Goal: Task Accomplishment & Management: Use online tool/utility

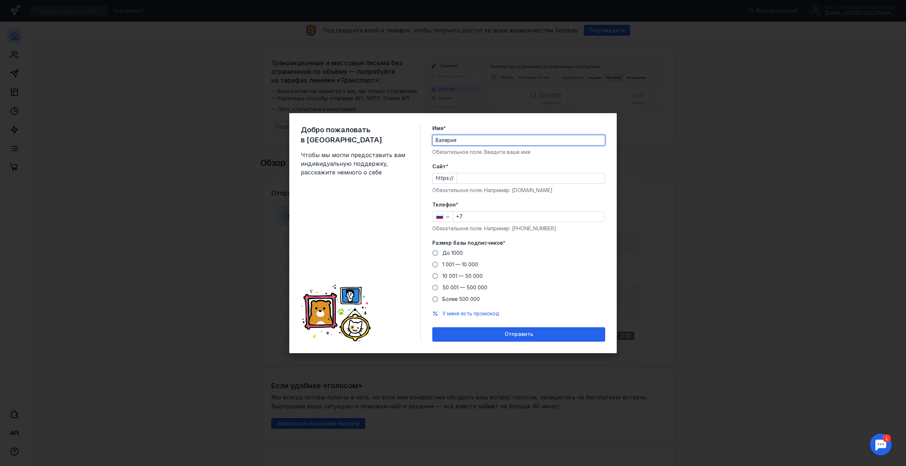
click at [467, 174] on input "Cайт *" at bounding box center [531, 178] width 148 height 10
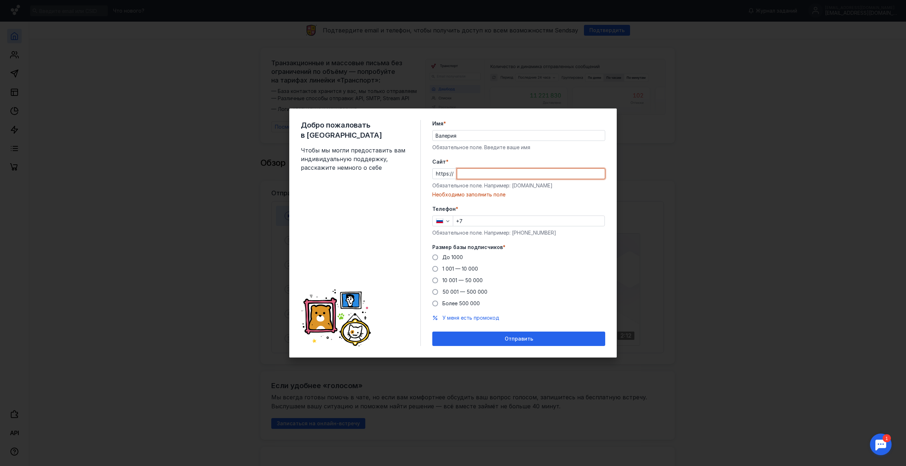
paste input "[DOMAIN_NAME]"
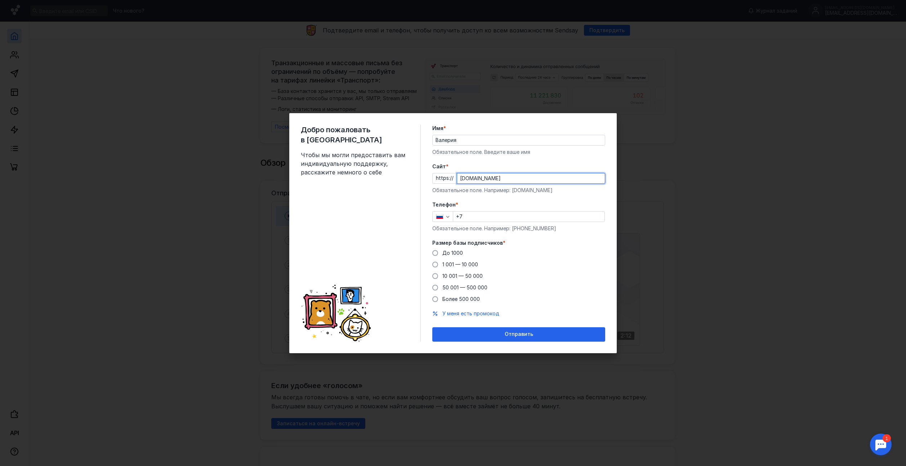
type input "[DOMAIN_NAME]"
click at [474, 215] on input "+7" at bounding box center [528, 216] width 151 height 10
type input "[PHONE_NUMBER]"
click at [434, 275] on span at bounding box center [435, 276] width 6 height 6
click at [0, 0] on input "10 001 — 50 000" at bounding box center [0, 0] width 0 height 0
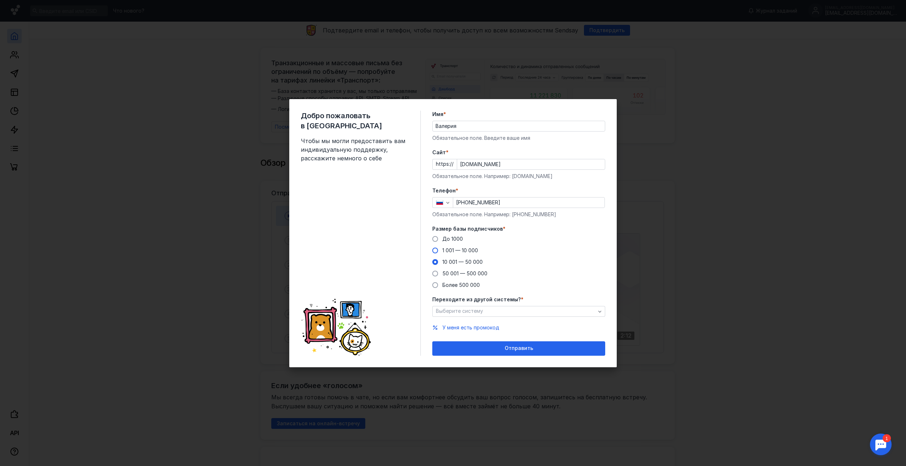
click at [434, 251] on span at bounding box center [435, 250] width 6 height 6
click at [0, 0] on input "1 001 — 10 000" at bounding box center [0, 0] width 0 height 0
click at [462, 313] on span "Выберите систему" at bounding box center [459, 310] width 47 height 6
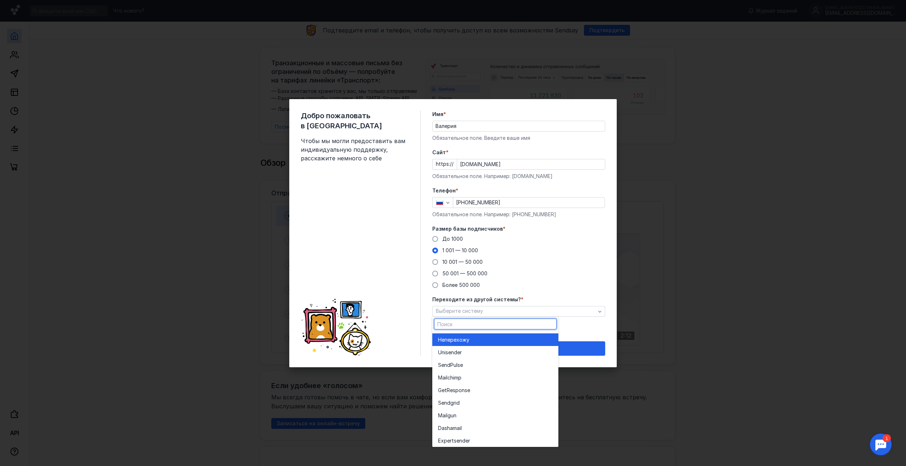
click at [459, 343] on span "перехожу" at bounding box center [456, 339] width 25 height 7
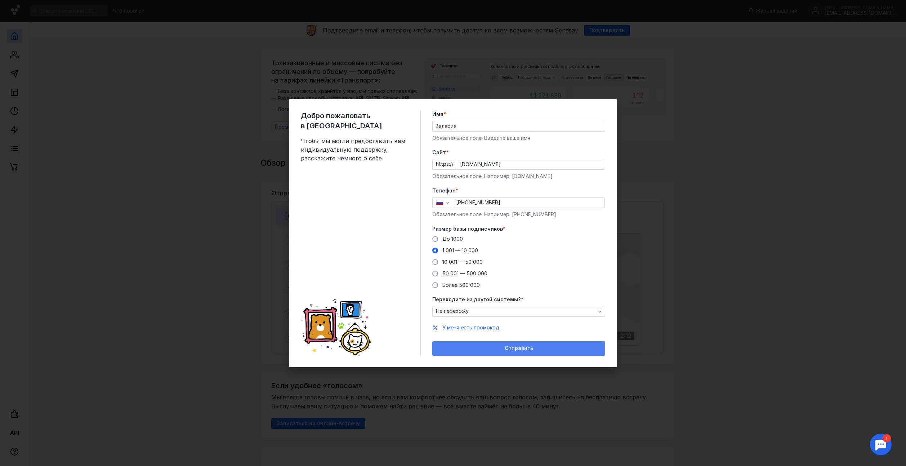
click at [473, 350] on div "Отправить" at bounding box center [519, 348] width 166 height 6
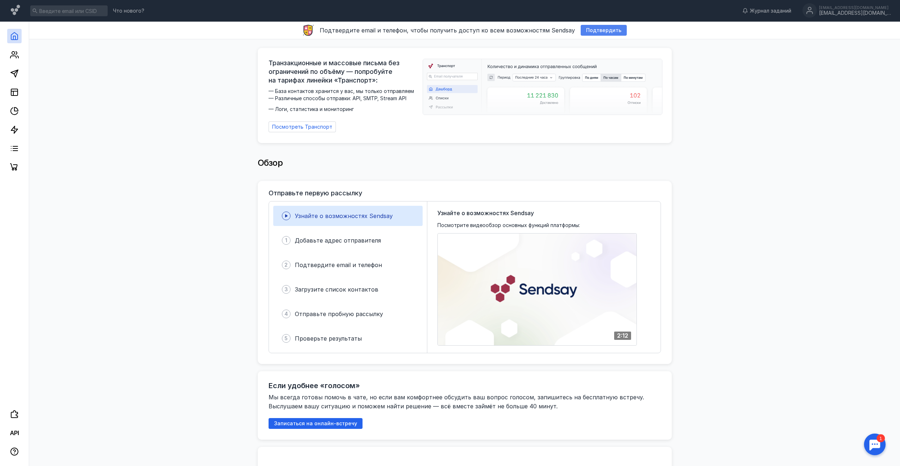
click at [606, 32] on span "Подтвердить" at bounding box center [603, 30] width 35 height 6
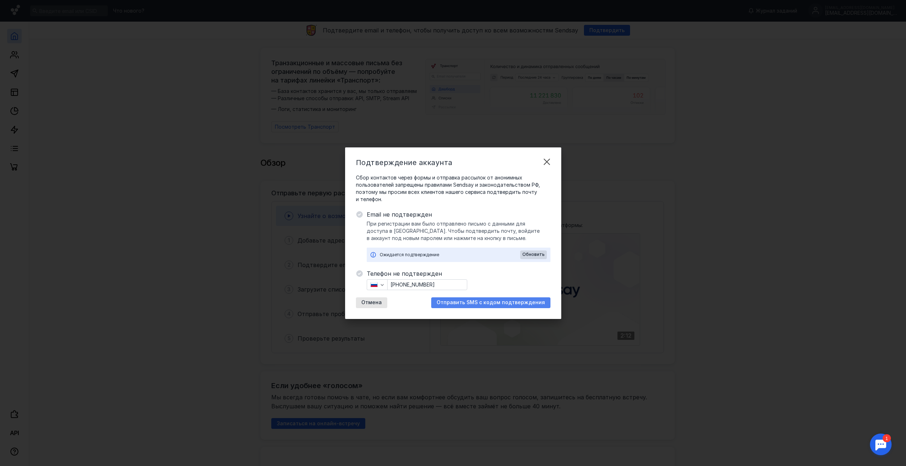
click at [475, 302] on span "Отправить SMS с кодом подтверждения" at bounding box center [490, 302] width 108 height 6
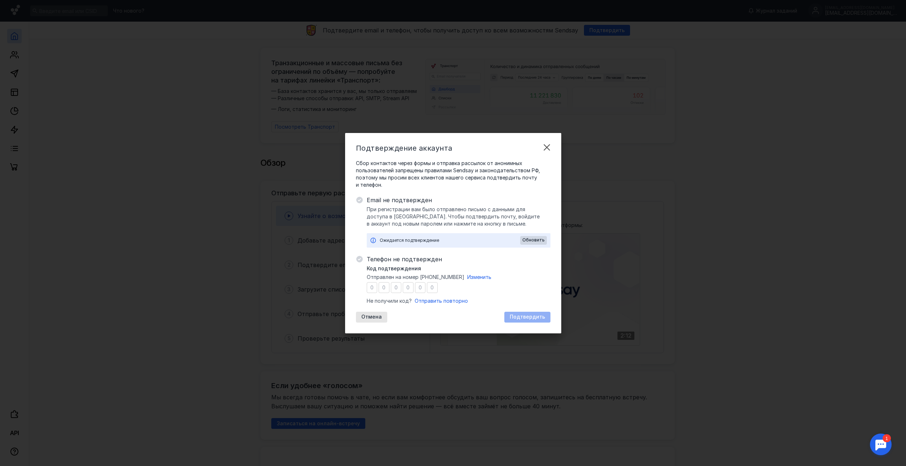
click at [374, 285] on input "number" at bounding box center [372, 287] width 11 height 11
type input "6"
type input "0"
type input "1"
type input "7"
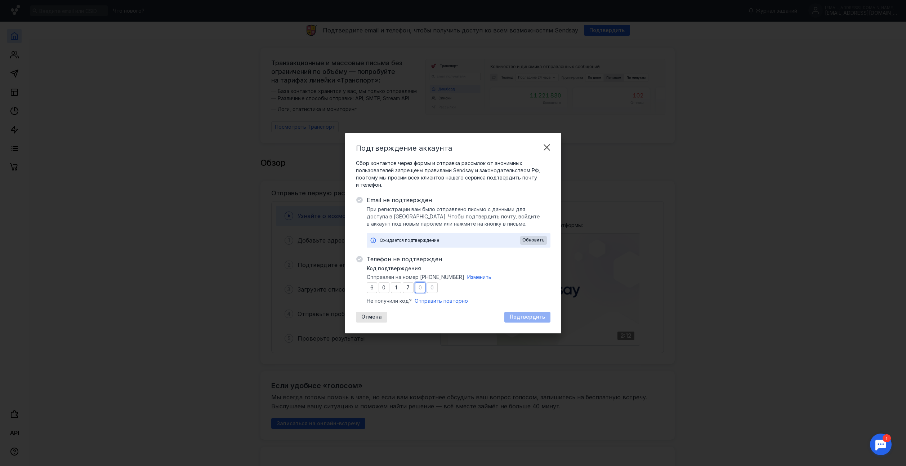
type input "4"
type input "8"
click at [537, 318] on span "Подтвердить" at bounding box center [526, 317] width 35 height 6
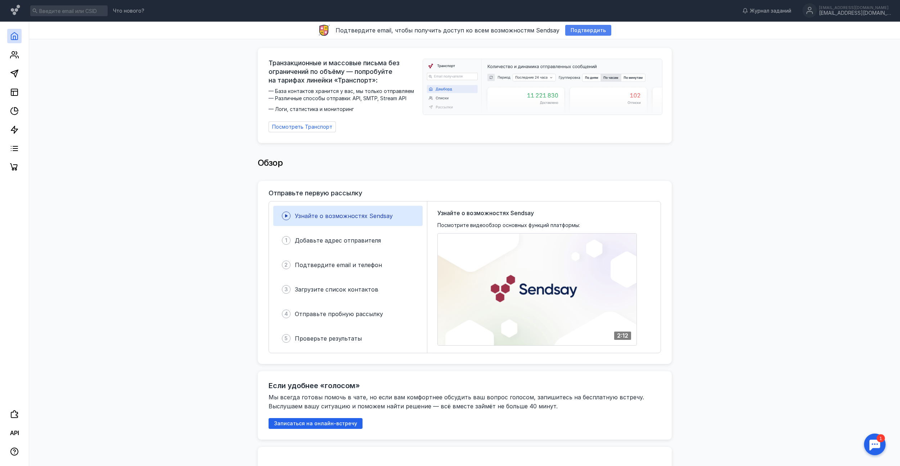
click at [583, 31] on span "Подтвердить" at bounding box center [588, 30] width 35 height 6
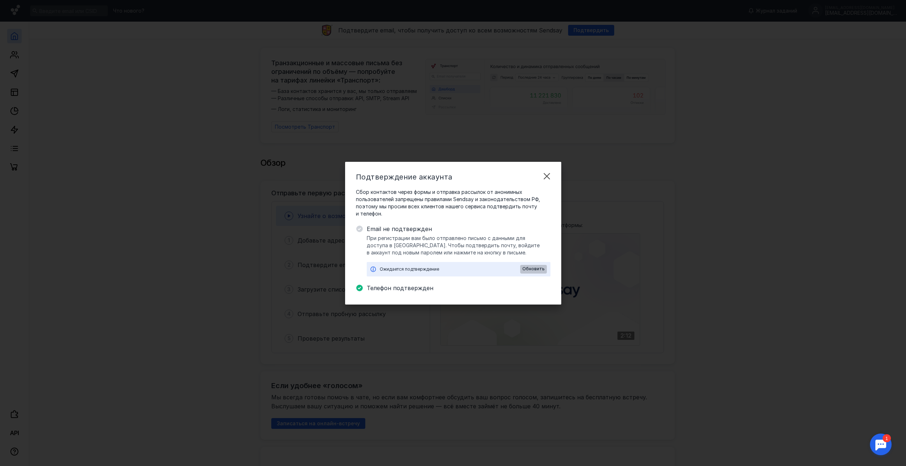
click at [536, 268] on span "Обновить" at bounding box center [533, 268] width 22 height 5
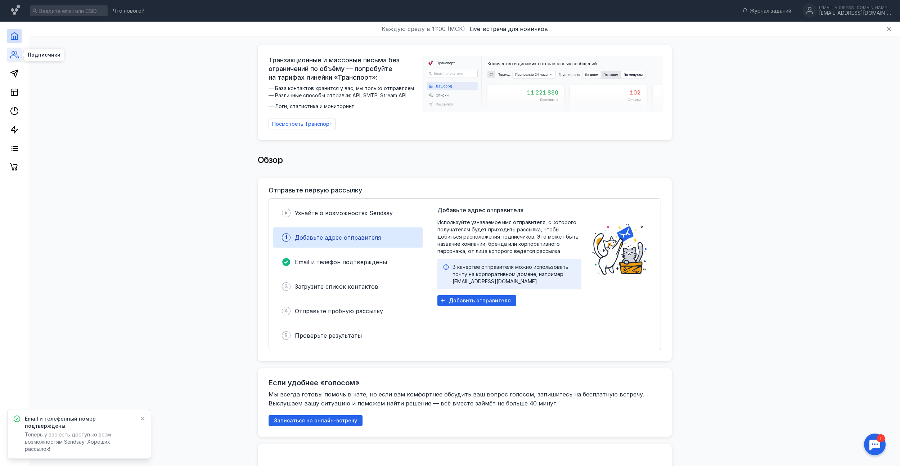
click at [10, 55] on icon at bounding box center [14, 54] width 9 height 9
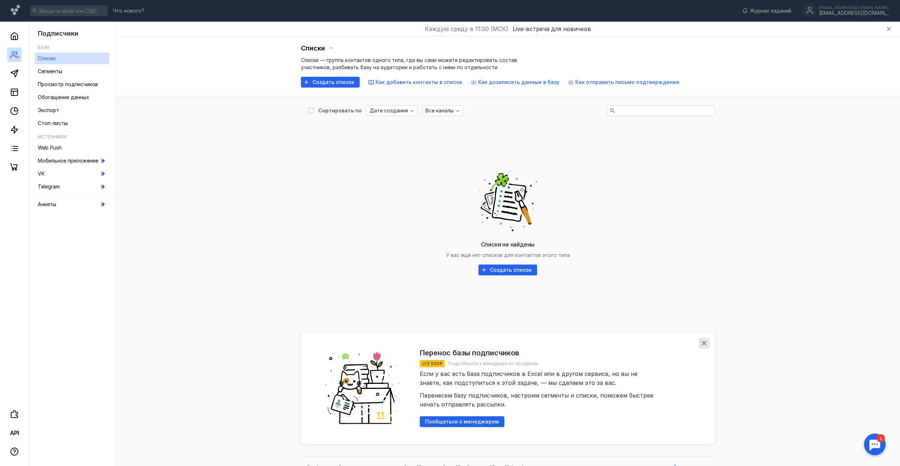
click at [701, 342] on icon "button" at bounding box center [704, 343] width 6 height 6
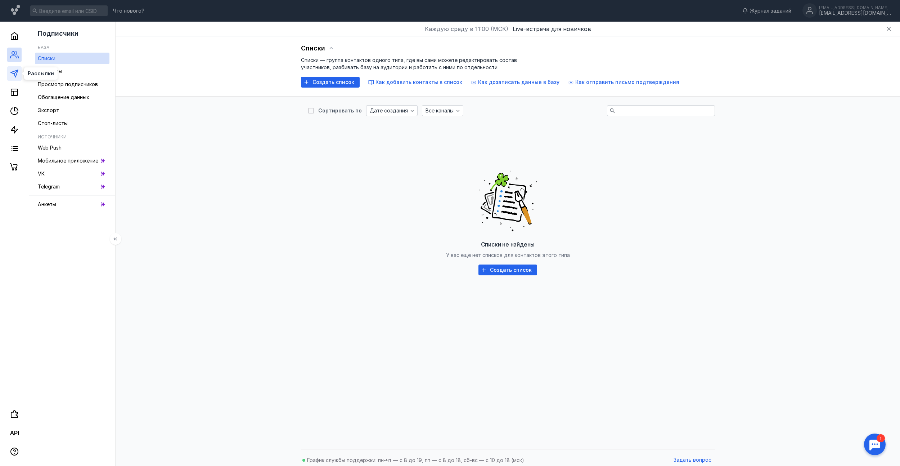
click at [14, 73] on icon at bounding box center [14, 73] width 9 height 9
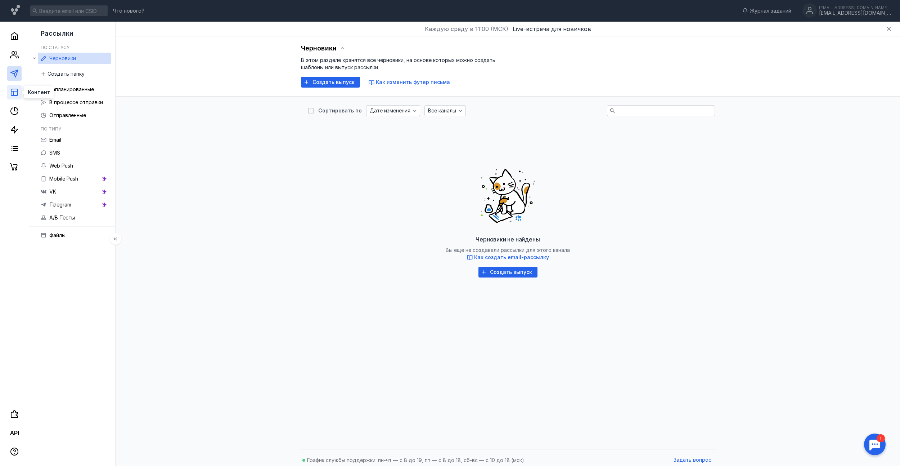
click at [13, 93] on line at bounding box center [13, 93] width 0 height 4
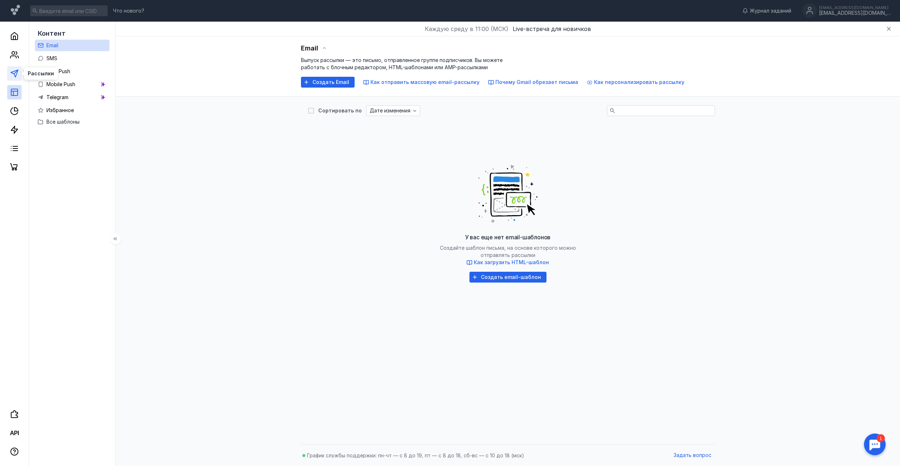
click at [14, 72] on icon at bounding box center [14, 73] width 9 height 9
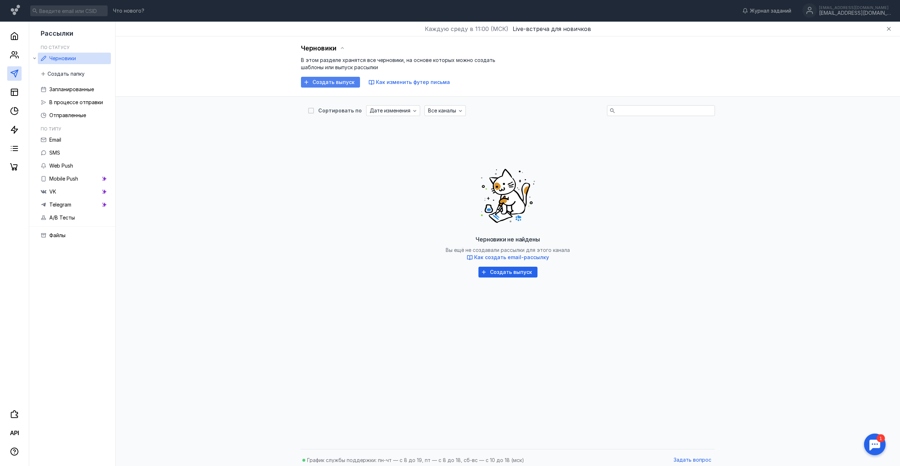
click at [330, 83] on span "Создать выпуск" at bounding box center [334, 82] width 42 height 6
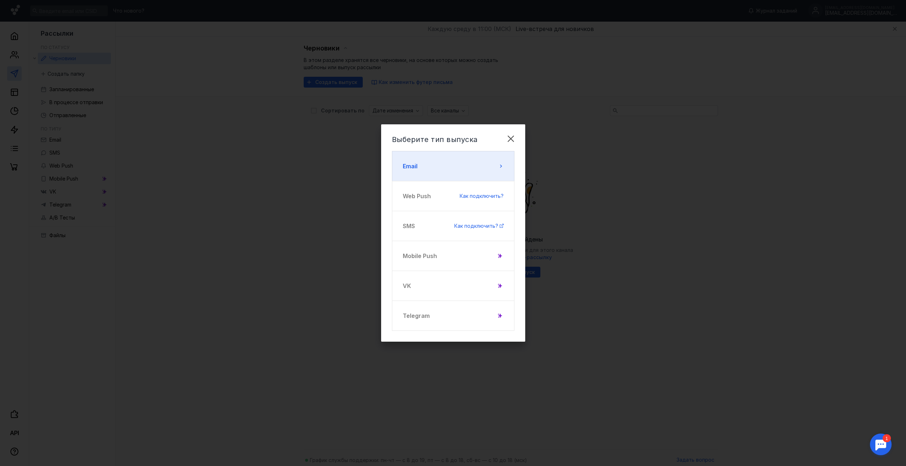
click at [441, 169] on button "Email" at bounding box center [453, 166] width 122 height 30
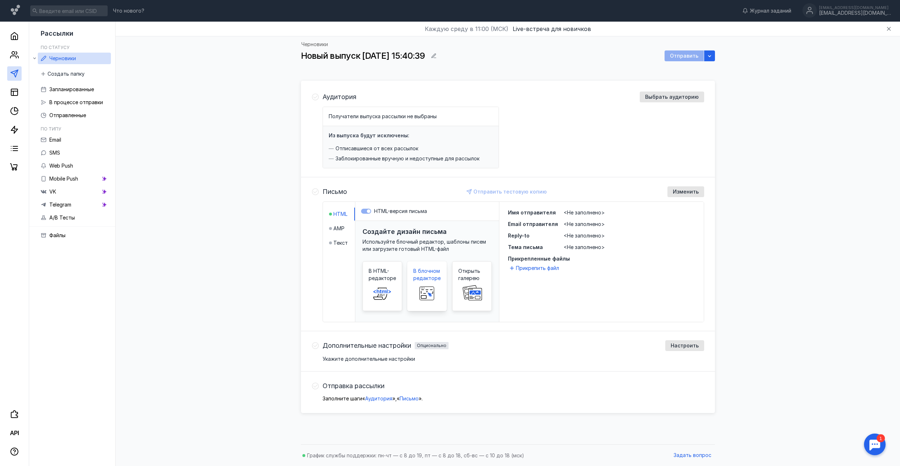
click at [428, 287] on rect at bounding box center [427, 293] width 14 height 13
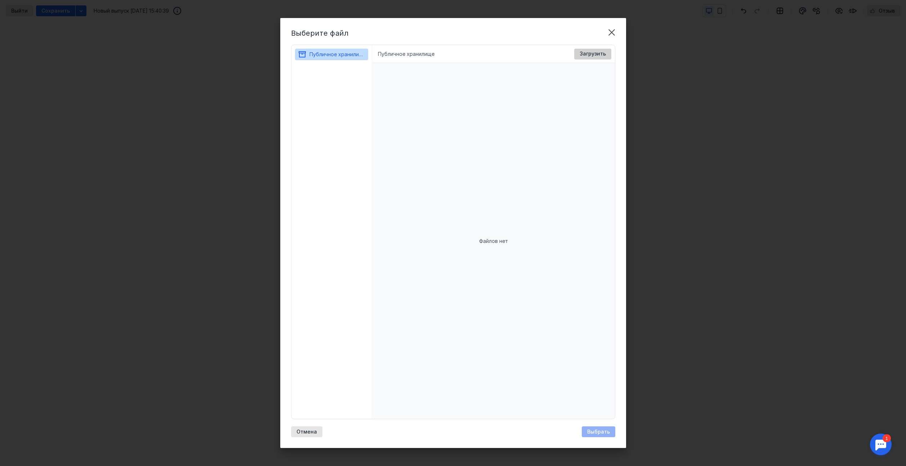
click at [593, 54] on span "Загрузить" at bounding box center [592, 54] width 26 height 6
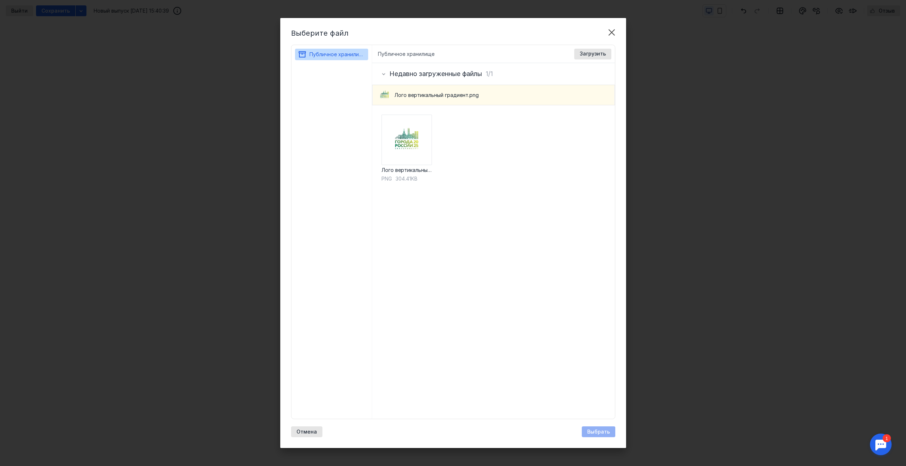
click at [495, 97] on div "Лого вертикальный градиент.png" at bounding box center [493, 95] width 241 height 20
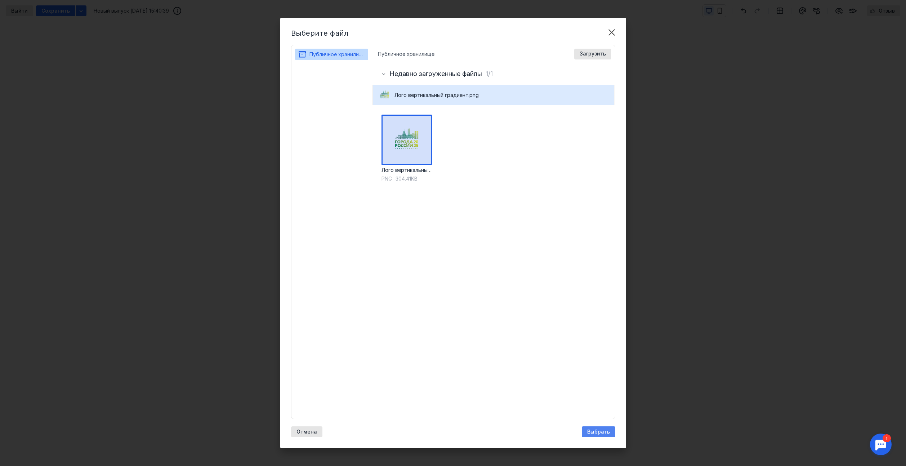
click at [601, 435] on div "Выбрать" at bounding box center [597, 431] width 33 height 11
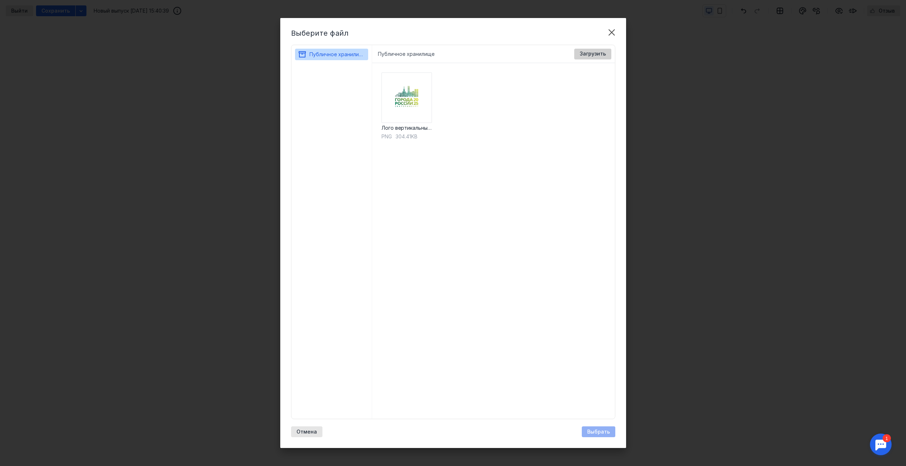
click at [593, 51] on span "Загрузить" at bounding box center [592, 54] width 26 height 6
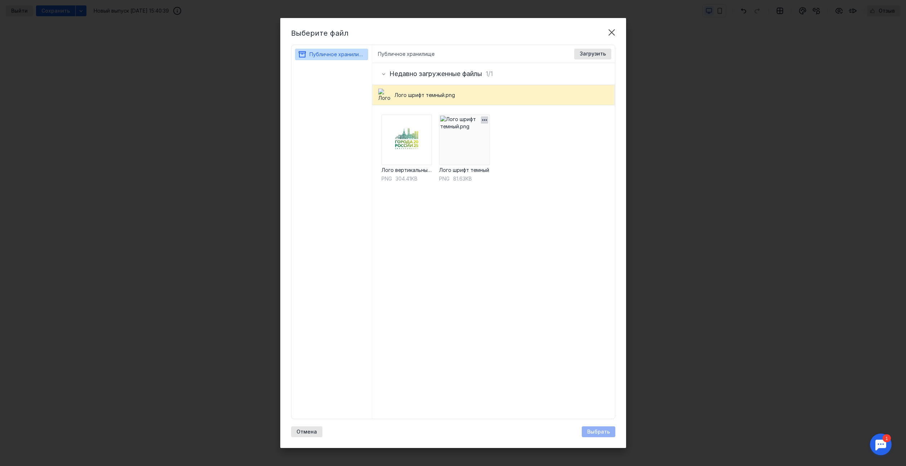
click at [473, 147] on img at bounding box center [464, 139] width 50 height 50
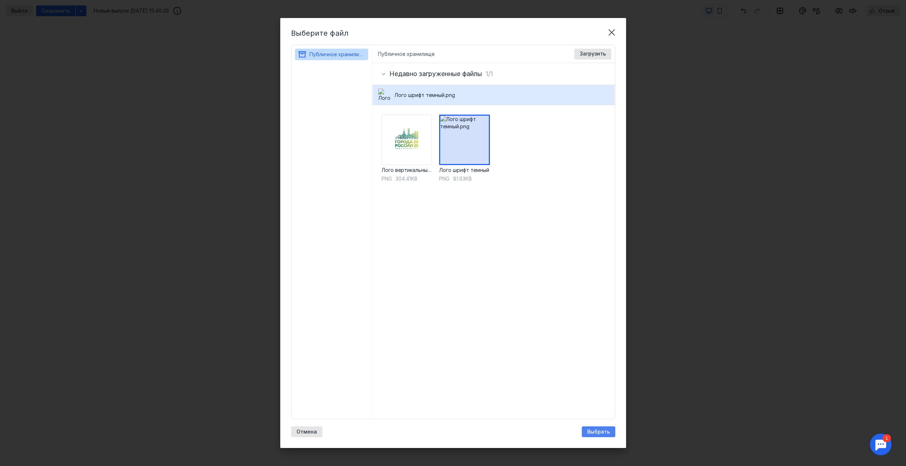
click at [600, 431] on span "Выбрать" at bounding box center [598, 431] width 23 height 6
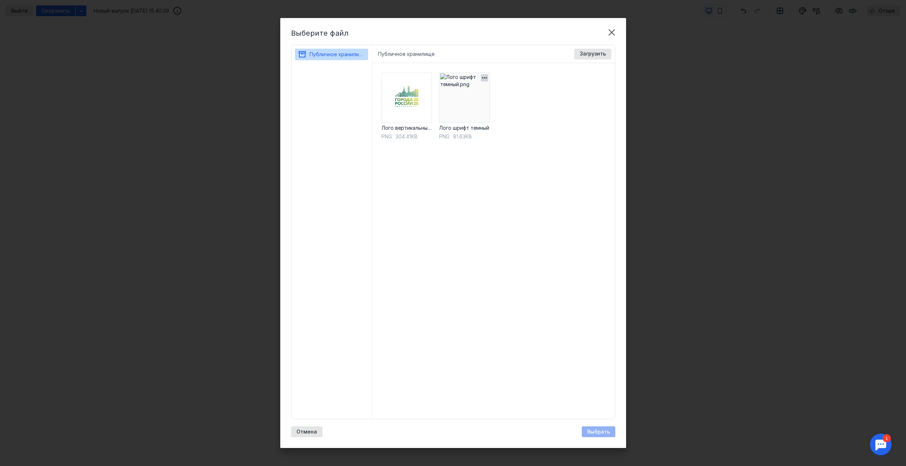
click at [461, 100] on img at bounding box center [464, 97] width 50 height 50
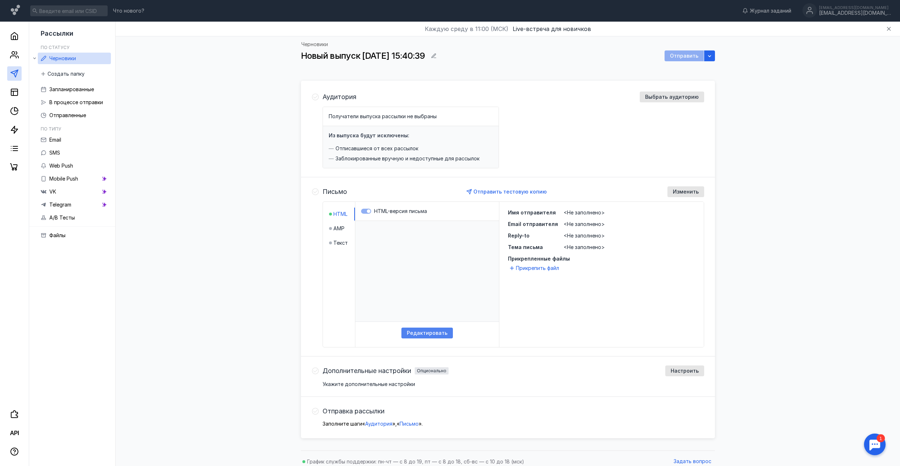
click at [434, 333] on span "Редактировать" at bounding box center [427, 333] width 41 height 6
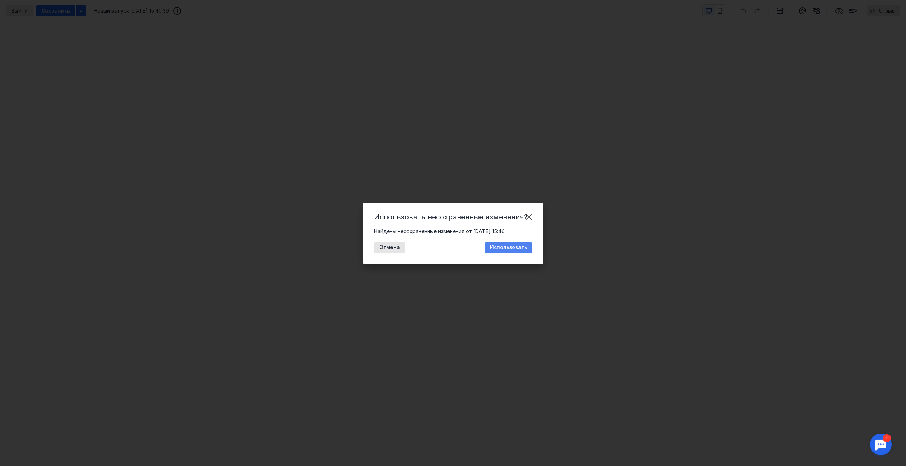
click at [515, 246] on span "Использовать" at bounding box center [508, 247] width 37 height 6
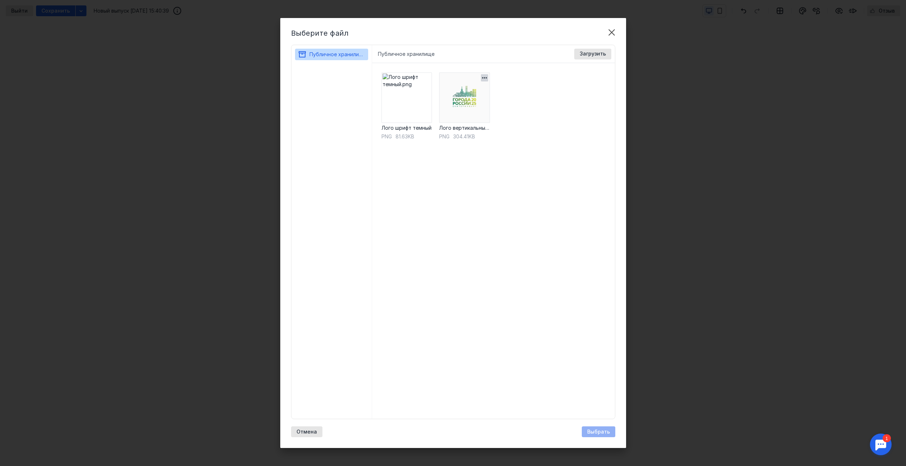
click at [484, 80] on icon "button" at bounding box center [484, 77] width 7 height 7
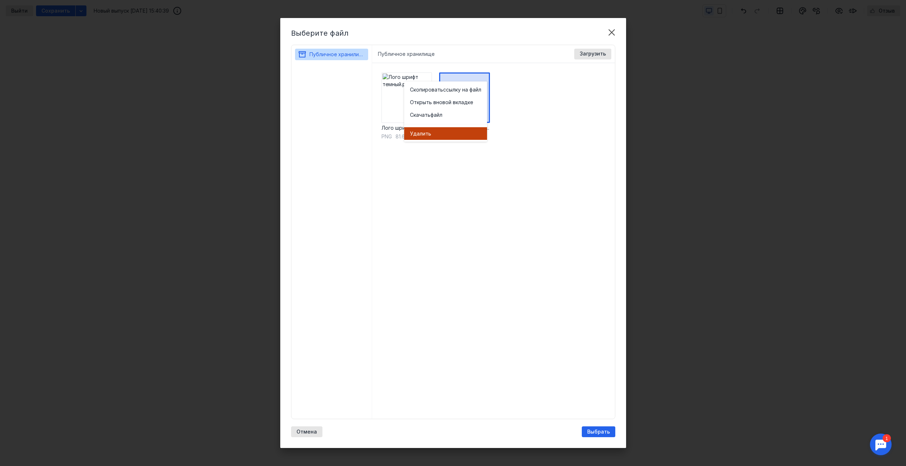
click at [448, 135] on div "Удал ить" at bounding box center [445, 133] width 71 height 7
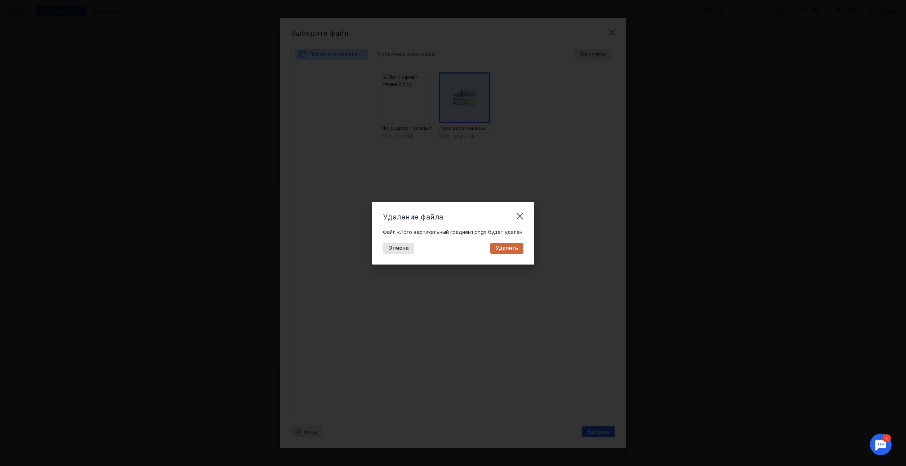
click at [508, 249] on span "Удалить" at bounding box center [506, 248] width 22 height 6
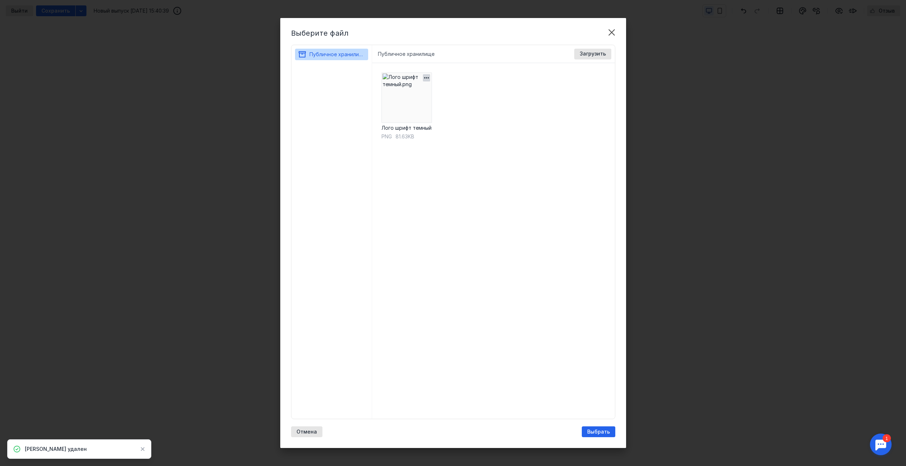
click at [423, 77] on icon "button" at bounding box center [426, 77] width 7 height 7
click at [395, 138] on div "Удал ить" at bounding box center [387, 133] width 71 height 13
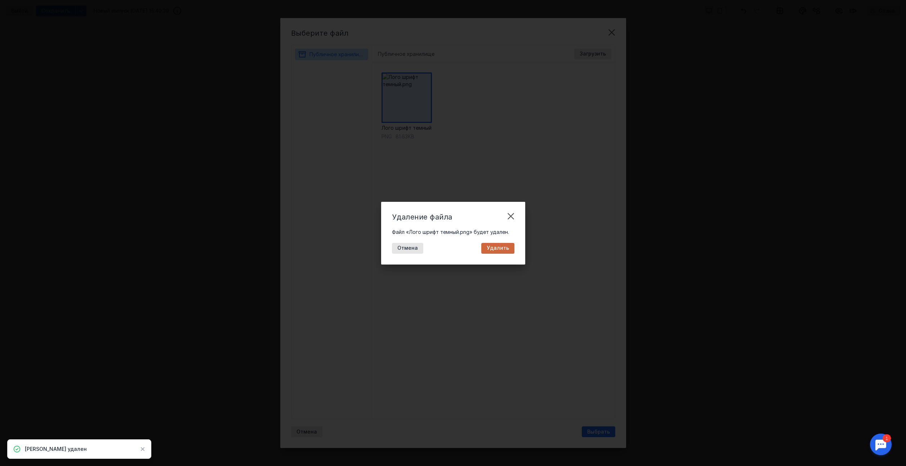
click at [497, 249] on span "Удалить" at bounding box center [497, 248] width 22 height 6
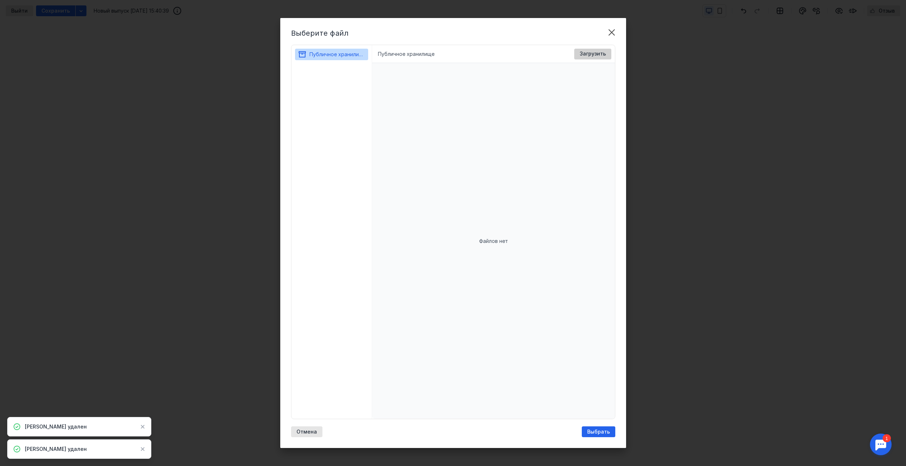
click at [587, 58] on div "Загрузить" at bounding box center [592, 54] width 37 height 11
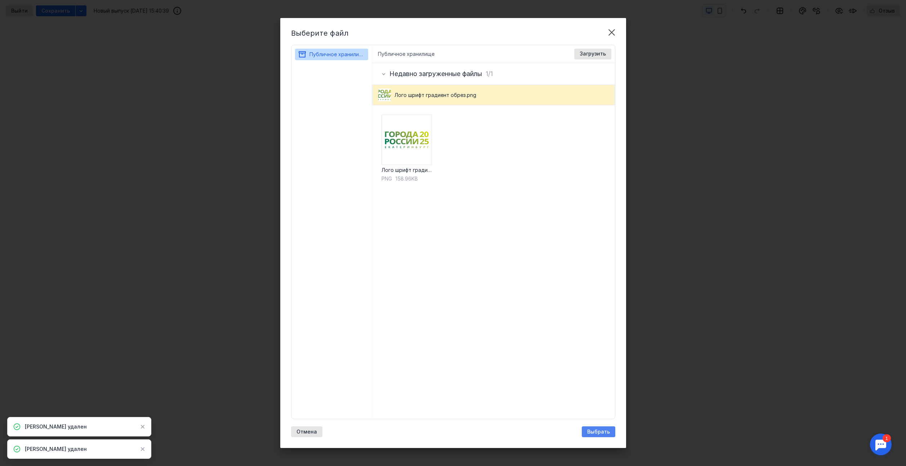
click at [598, 430] on span "Выбрать" at bounding box center [598, 431] width 23 height 6
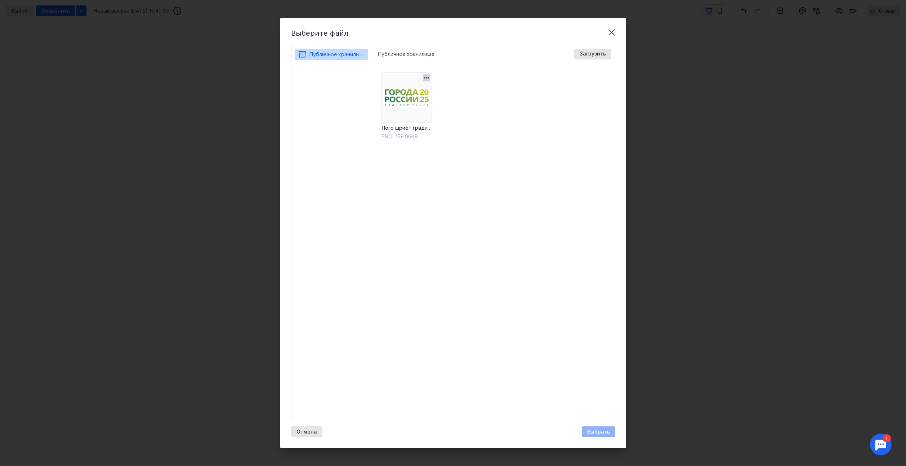
click at [413, 99] on img at bounding box center [406, 97] width 50 height 50
click at [594, 429] on span "Выбрать" at bounding box center [598, 431] width 23 height 6
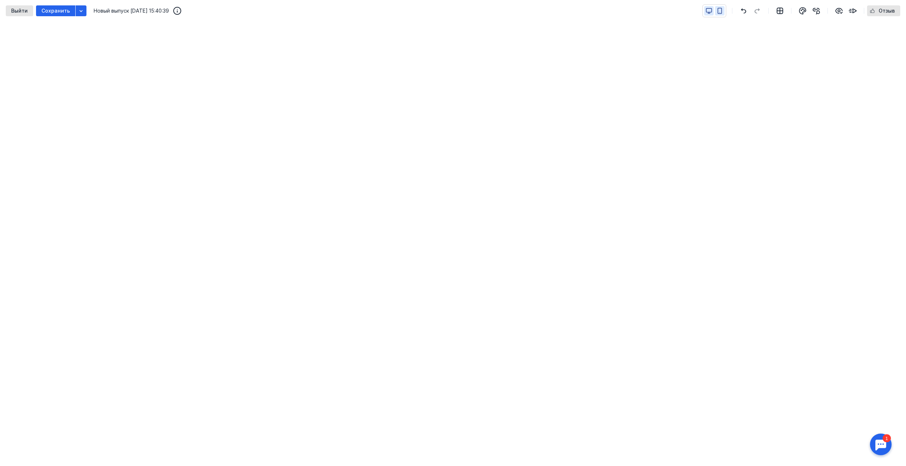
click at [719, 9] on icon "button" at bounding box center [719, 11] width 6 height 6
click at [709, 12] on icon "button" at bounding box center [708, 11] width 6 height 6
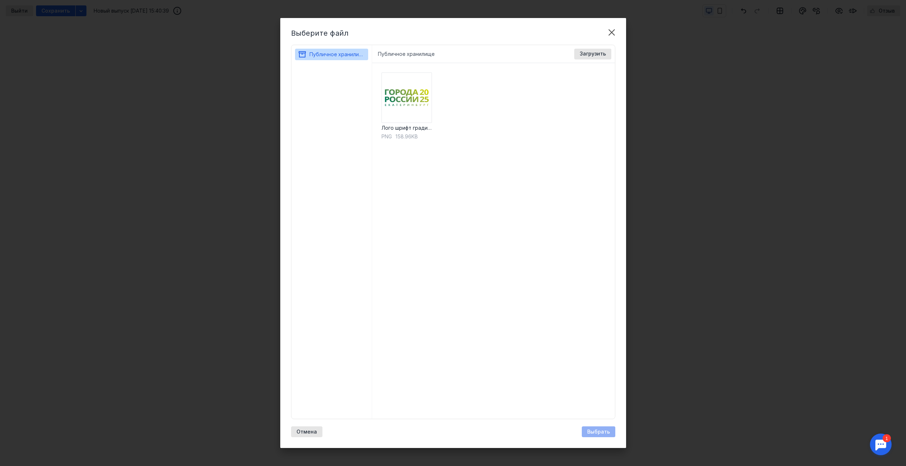
click at [483, 97] on div "Лого шрифт градиент обрез png 158.96KB" at bounding box center [493, 240] width 243 height 355
click at [588, 55] on span "Загрузить" at bounding box center [592, 54] width 26 height 6
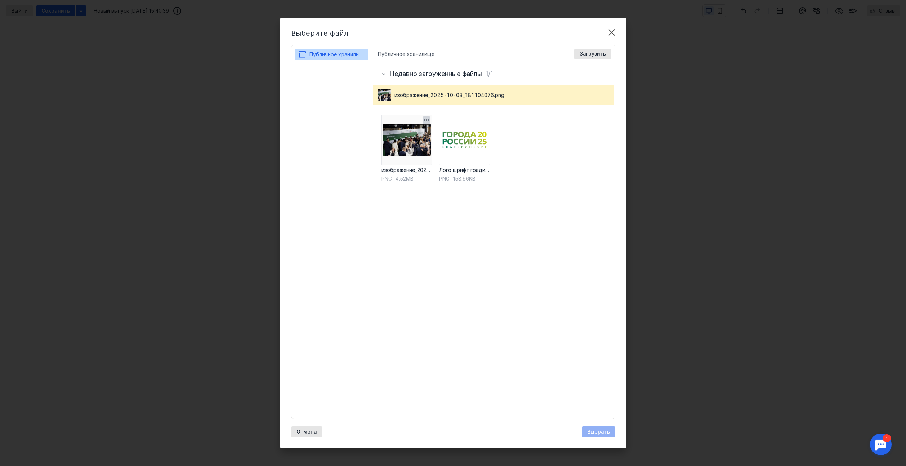
click at [403, 152] on img at bounding box center [406, 139] width 50 height 50
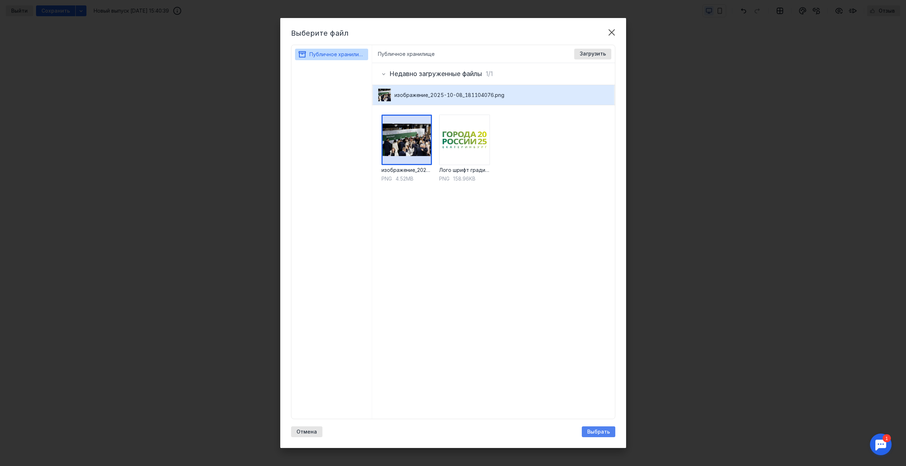
click at [597, 432] on span "Выбрать" at bounding box center [598, 431] width 23 height 6
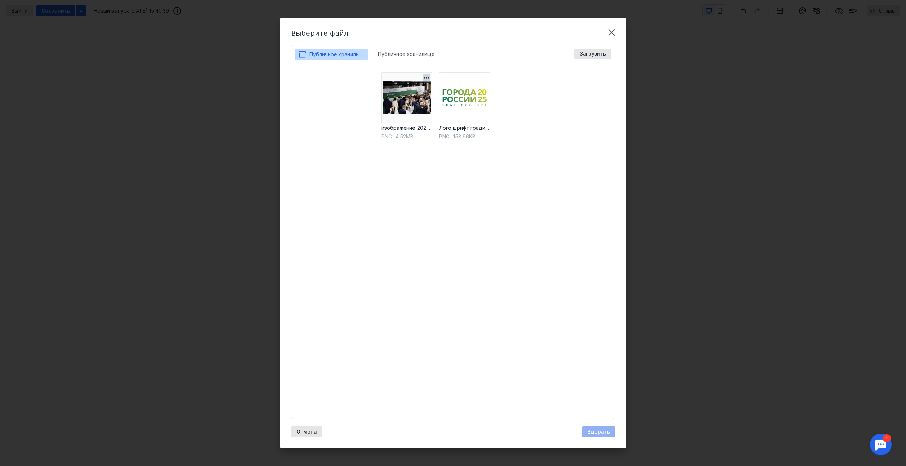
click at [425, 77] on icon "button" at bounding box center [426, 77] width 7 height 7
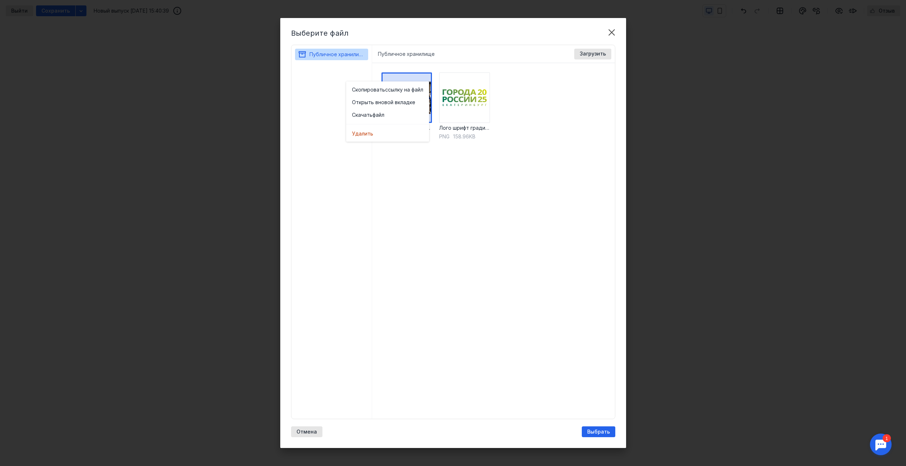
click at [490, 190] on div "изображение_2025-10-08_181104076 png 4.52MB Лого шрифт градиент обрез png 158.9…" at bounding box center [493, 240] width 243 height 355
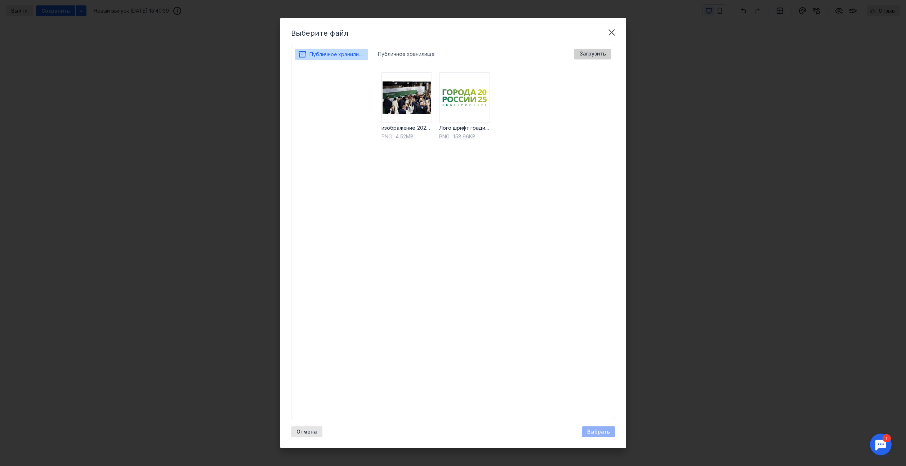
click at [581, 53] on span "Загрузить" at bounding box center [592, 54] width 26 height 6
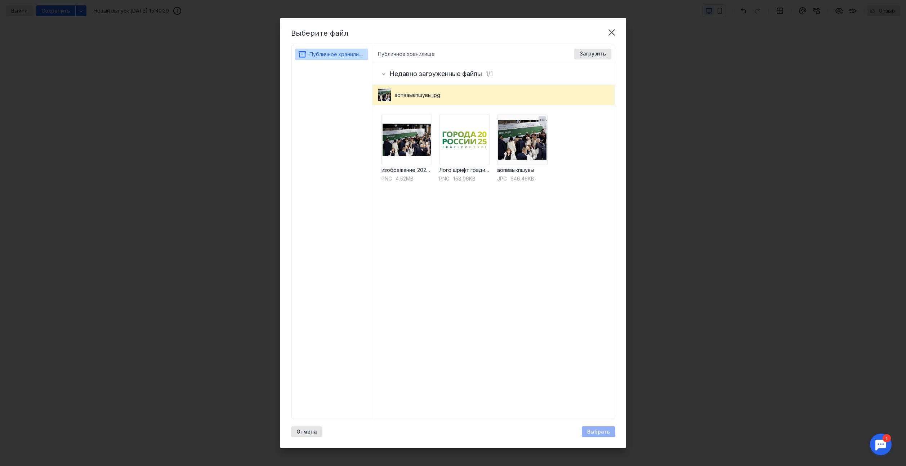
click at [521, 152] on img at bounding box center [522, 139] width 50 height 50
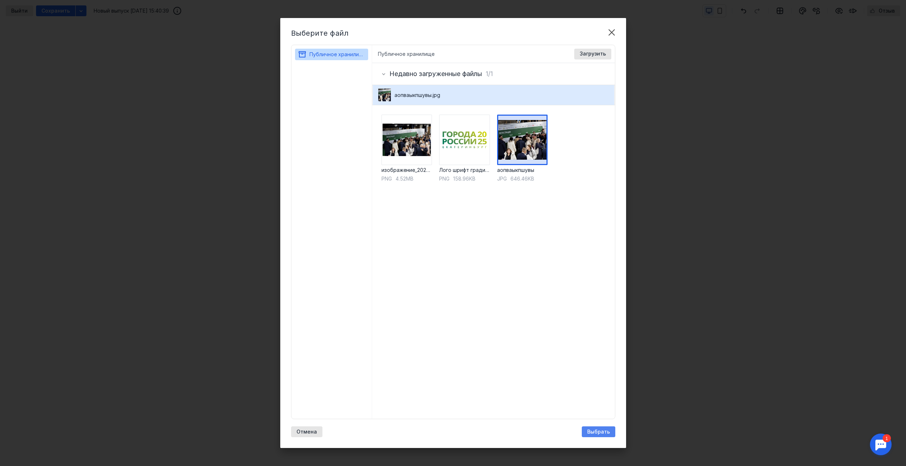
click at [606, 428] on div "Выбрать" at bounding box center [597, 431] width 33 height 11
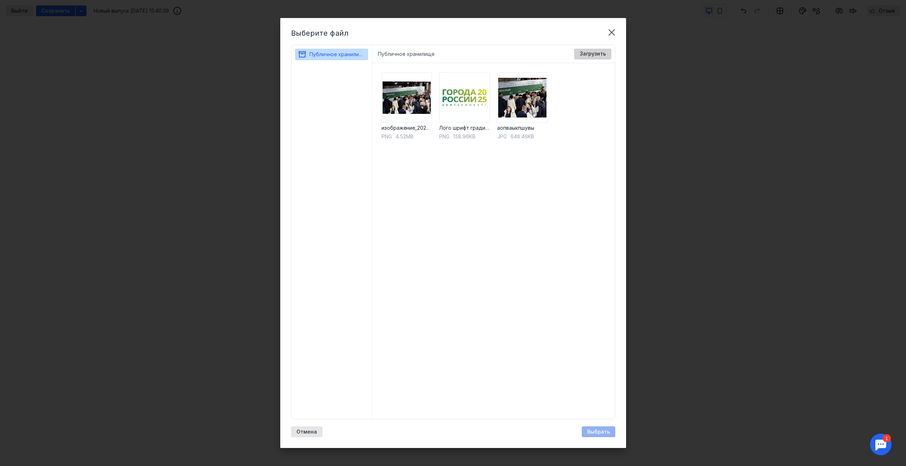
click at [583, 55] on span "Загрузить" at bounding box center [592, 54] width 26 height 6
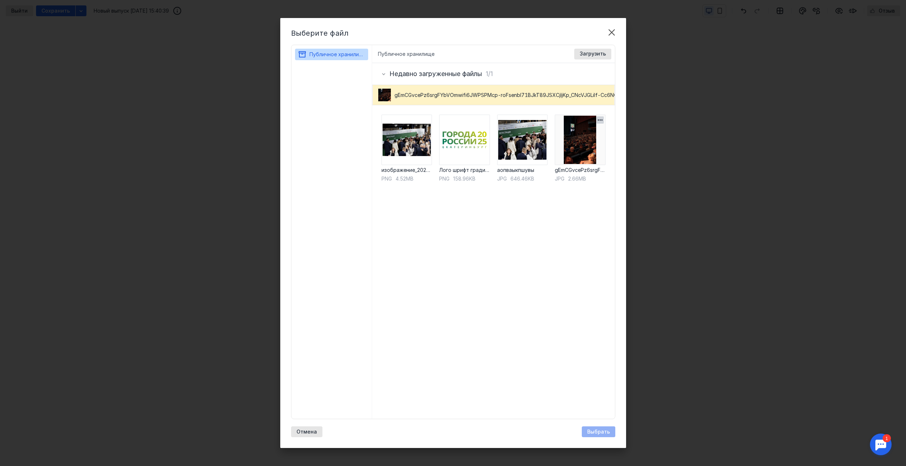
click at [582, 151] on img at bounding box center [579, 139] width 50 height 50
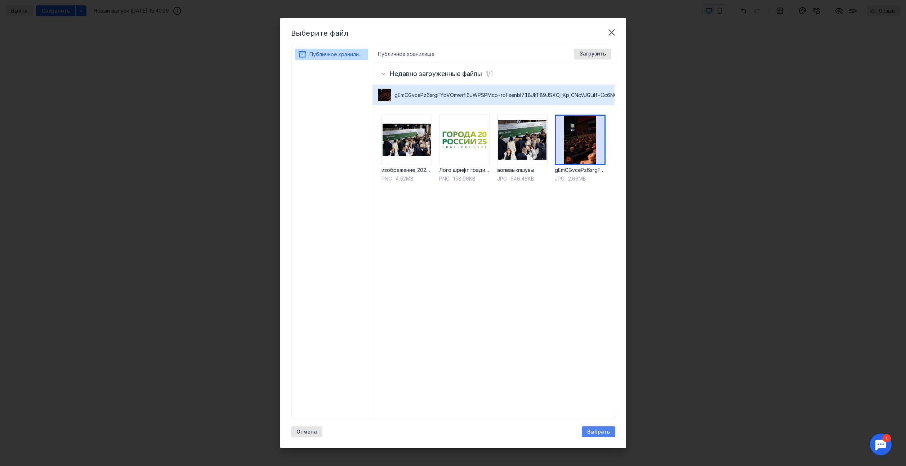
click at [596, 433] on span "Выбрать" at bounding box center [598, 431] width 23 height 6
